Goal: Information Seeking & Learning: Learn about a topic

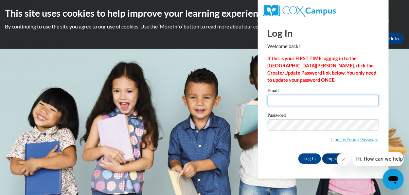
click at [323, 103] on input "Email" at bounding box center [323, 100] width 111 height 11
type input "Greeneyes3724@gmail.com"
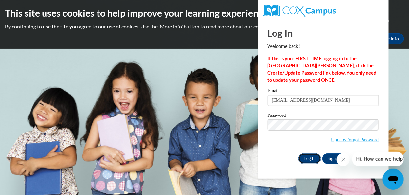
click at [306, 159] on input "Log In" at bounding box center [310, 159] width 23 height 10
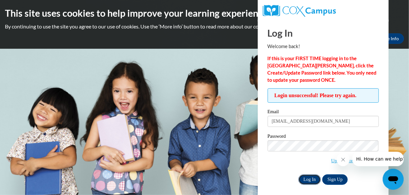
click at [309, 180] on input "Log In" at bounding box center [310, 180] width 23 height 10
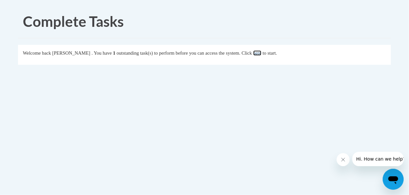
click at [262, 56] on link "here" at bounding box center [257, 52] width 8 height 5
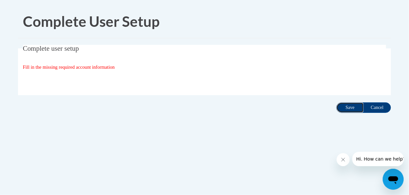
click at [351, 110] on input "Save" at bounding box center [351, 108] width 28 height 10
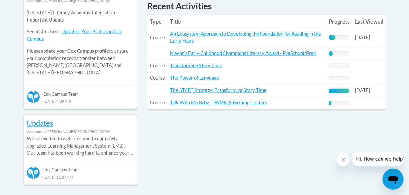
scroll to position [327, 0]
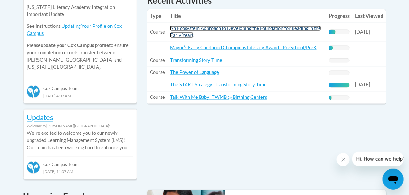
click at [269, 30] on link "An Ecosystem Approach to Developing the Foundation for Reading in the Early Yea…" at bounding box center [245, 32] width 151 height 12
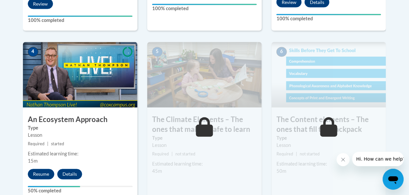
scroll to position [432, 0]
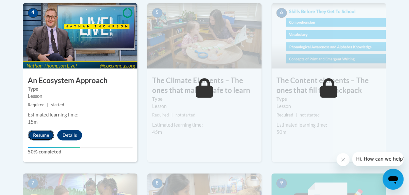
click at [44, 137] on button "Resume" at bounding box center [41, 135] width 27 height 10
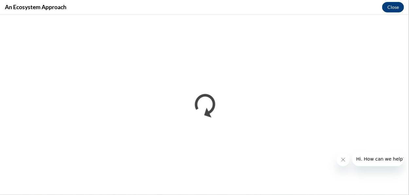
scroll to position [0, 0]
click at [342, 159] on icon "Close message from company" at bounding box center [343, 159] width 3 height 3
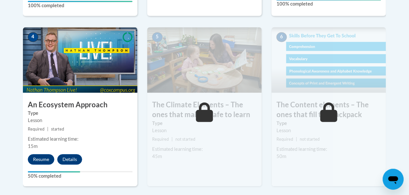
scroll to position [419, 0]
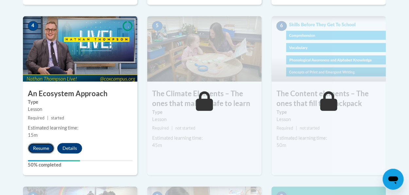
click at [39, 150] on button "Resume" at bounding box center [41, 148] width 27 height 10
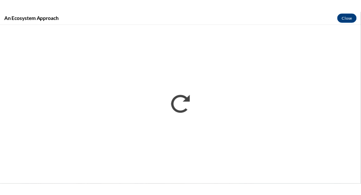
scroll to position [0, 0]
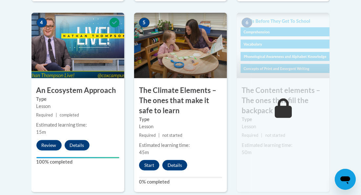
scroll to position [445, 0]
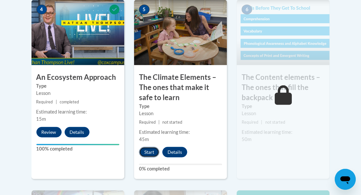
click at [147, 155] on button "Start" at bounding box center [149, 152] width 20 height 10
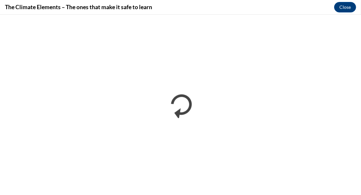
scroll to position [0, 0]
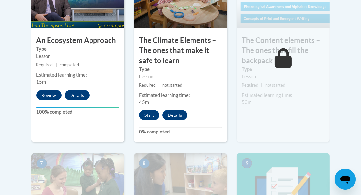
scroll to position [481, 0]
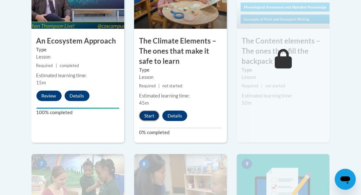
click at [148, 117] on button "Start" at bounding box center [149, 116] width 20 height 10
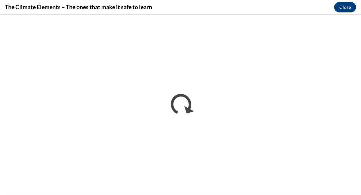
scroll to position [0, 0]
